Goal: Information Seeking & Learning: Understand process/instructions

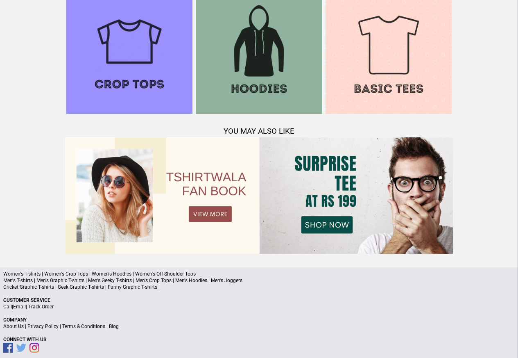
scroll to position [791, 0]
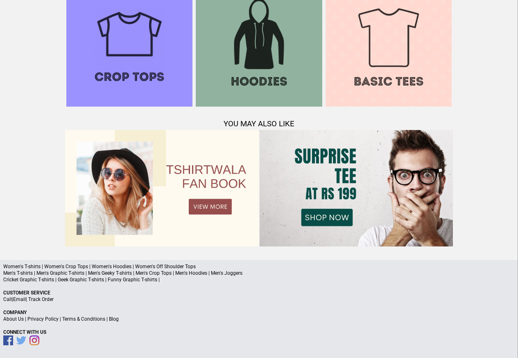
click at [116, 319] on a"] "Blog" at bounding box center [114, 319] width 10 height 6
click at [105, 319] on p "About Us | Privacy Policy | Terms & Conditions | Blog" at bounding box center [259, 318] width 512 height 7
click at [87, 320] on link "Terms & Conditions" at bounding box center [83, 319] width 43 height 6
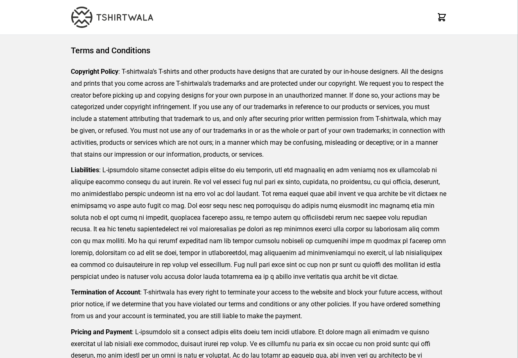
scroll to position [188, 0]
